Goal: Information Seeking & Learning: Learn about a topic

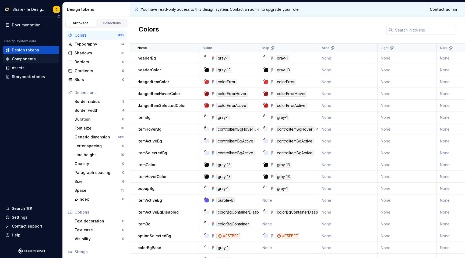
click at [34, 60] on div "Components" at bounding box center [24, 58] width 24 height 5
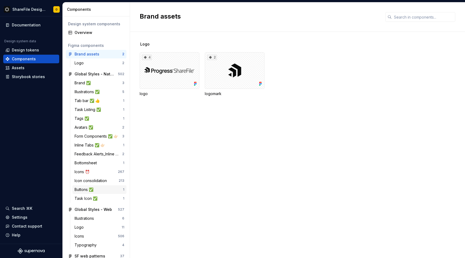
click at [82, 190] on div "Buttons ✅" at bounding box center [85, 189] width 21 height 5
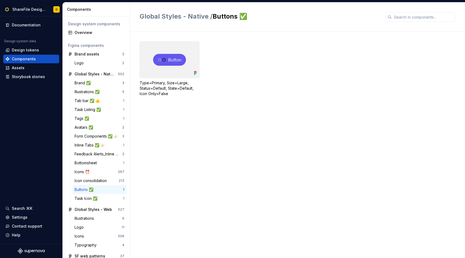
click at [181, 55] on div at bounding box center [170, 59] width 60 height 37
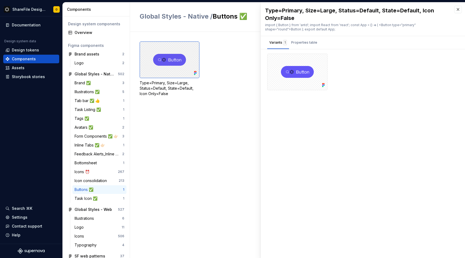
click at [181, 55] on div at bounding box center [170, 59] width 60 height 37
click at [301, 41] on div "Properties table" at bounding box center [304, 42] width 26 height 5
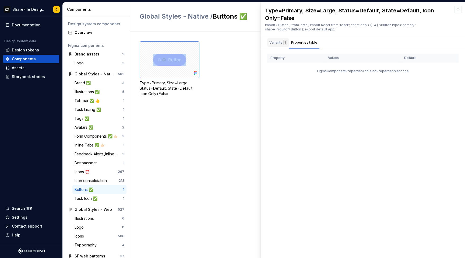
click at [277, 43] on div "Variants 1" at bounding box center [279, 42] width 18 height 5
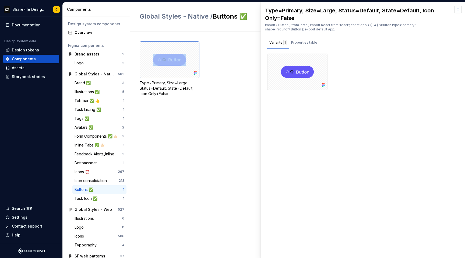
click at [461, 9] on button "button" at bounding box center [459, 10] width 8 height 8
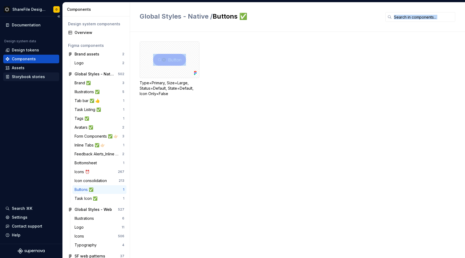
click at [20, 78] on div "Storybook stories" at bounding box center [28, 76] width 33 height 5
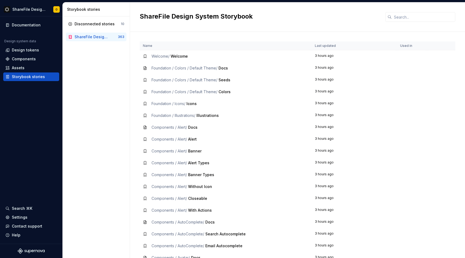
click at [89, 37] on div "ShareFile Design System Storybook" at bounding box center [92, 36] width 35 height 5
click at [171, 43] on th "Name" at bounding box center [226, 45] width 172 height 9
click at [170, 46] on th "Name" at bounding box center [226, 45] width 172 height 9
click at [153, 44] on th "Name" at bounding box center [226, 45] width 172 height 9
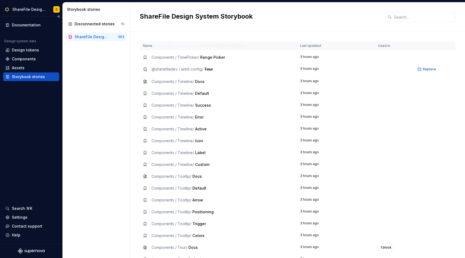
scroll to position [3501, 0]
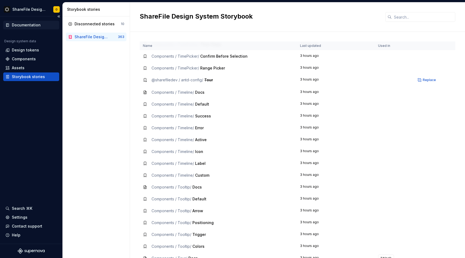
click at [15, 25] on div "Documentation" at bounding box center [26, 24] width 29 height 5
